Goal: Information Seeking & Learning: Learn about a topic

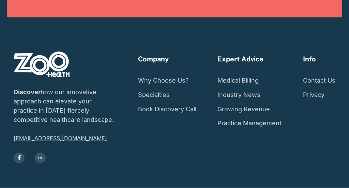
scroll to position [1287, 0]
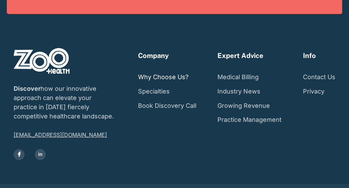
click at [172, 70] on link "Why Choose Us?" at bounding box center [163, 77] width 50 height 14
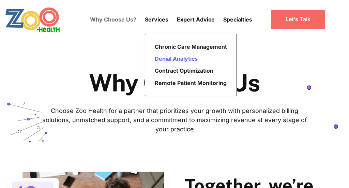
click at [160, 60] on link "Denial Analytics" at bounding box center [191, 59] width 78 height 12
